Goal: Information Seeking & Learning: Learn about a topic

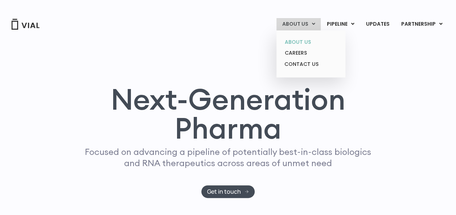
click at [305, 41] on link "ABOUT US" at bounding box center [310, 42] width 63 height 11
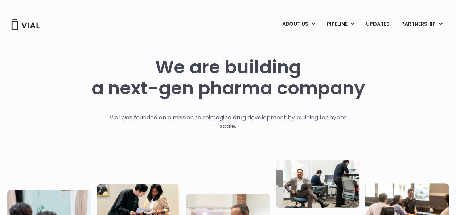
scroll to position [103, 0]
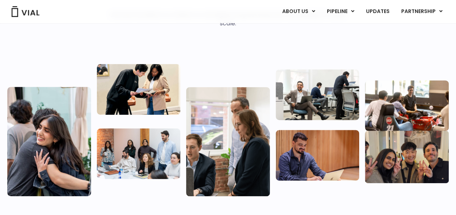
click at [30, 15] on img at bounding box center [25, 11] width 29 height 11
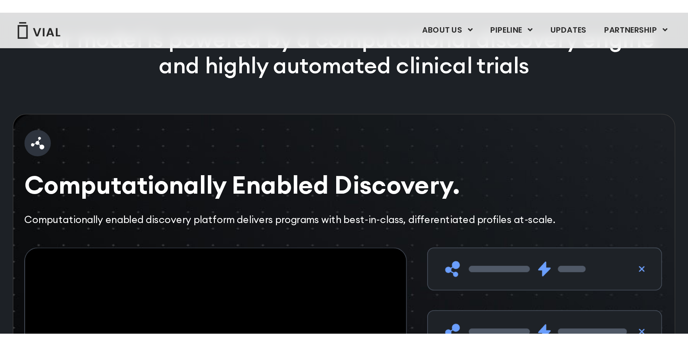
scroll to position [980, 0]
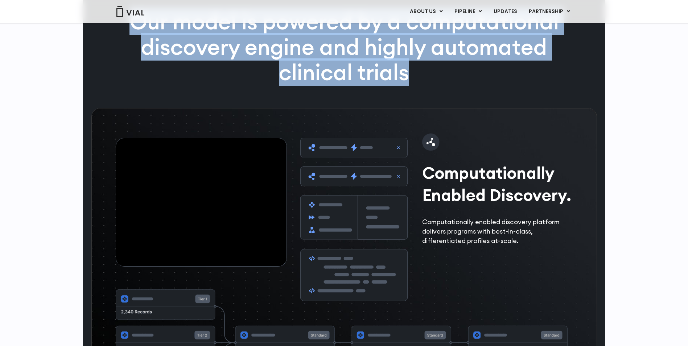
drag, startPoint x: 409, startPoint y: 97, endPoint x: 132, endPoint y: 35, distance: 284.2
click at [132, 35] on p "Our model is powered by a computational discovery engine and highly automated c…" at bounding box center [344, 47] width 467 height 76
copy p "Our model is powered by a computational discovery engine and highly automated c…"
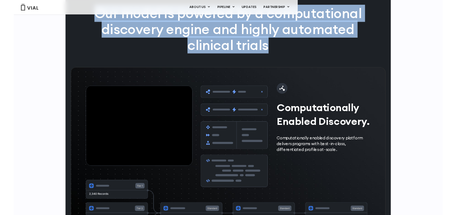
scroll to position [988, 0]
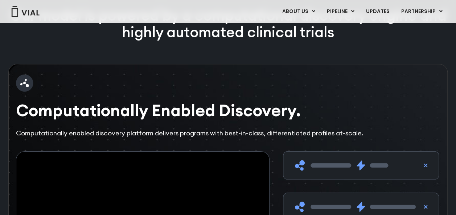
click at [361, 138] on div "Computationally Enabled Discovery. Computationally enabled discovery platform d…" at bounding box center [228, 106] width 424 height 63
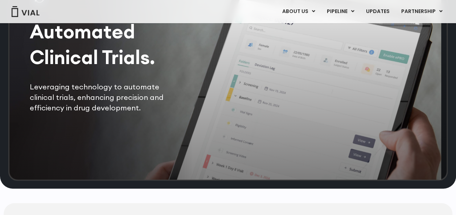
scroll to position [1531, 0]
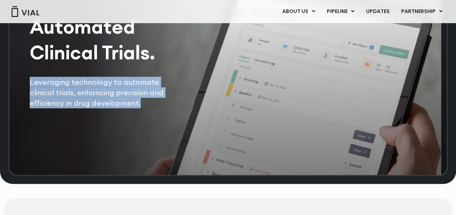
drag, startPoint x: 30, startPoint y: 102, endPoint x: 111, endPoint y: 120, distance: 82.9
click at [111, 109] on p "Leveraging technology to automate clinical trials, enhancing precision and effi…" at bounding box center [106, 93] width 152 height 32
copy p "Leveraging technology to automate clinical trials, enhancing precision and effi…"
